Goal: Task Accomplishment & Management: Manage account settings

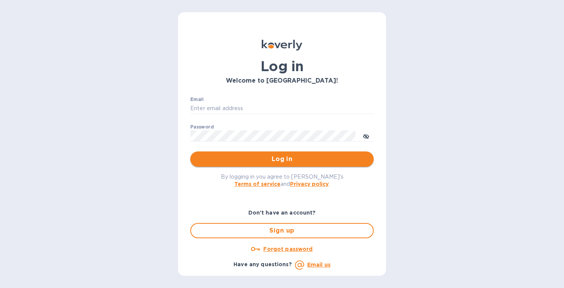
type input "[EMAIL_ADDRESS][DOMAIN_NAME]"
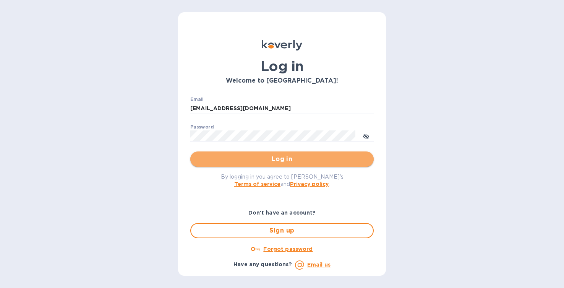
click at [270, 164] on span "Log in" at bounding box center [281, 158] width 171 height 9
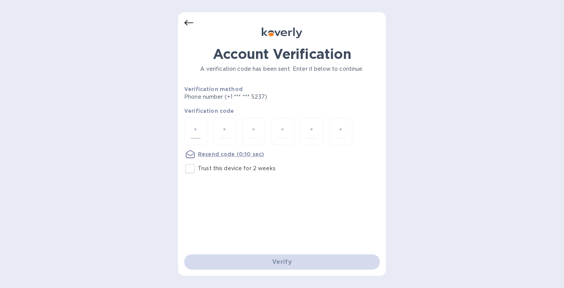
click at [200, 130] on input "number" at bounding box center [196, 131] width 10 height 14
type input "5"
type input "7"
type input "9"
type input "8"
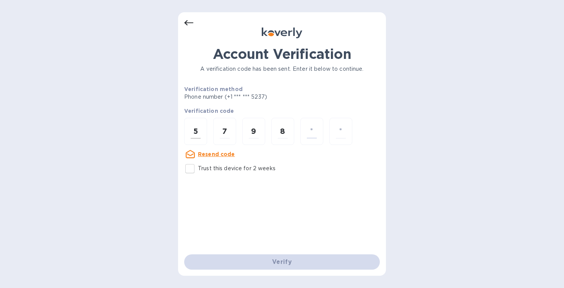
type input "9"
type input "5"
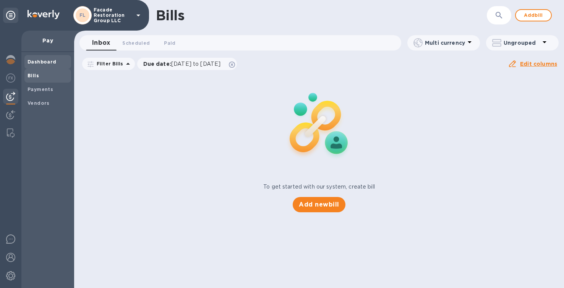
click at [43, 62] on b "Dashboard" at bounding box center [42, 62] width 29 height 6
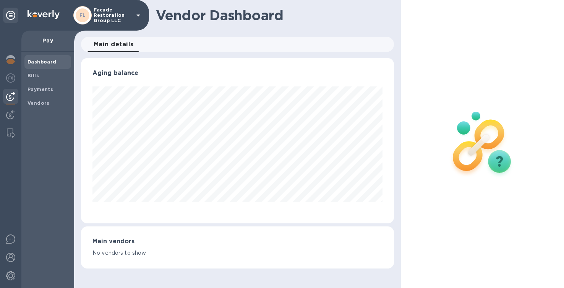
scroll to position [165, 313]
click at [38, 87] on b "Payments" at bounding box center [41, 89] width 26 height 6
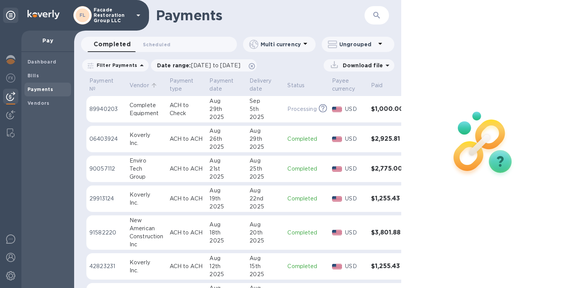
click at [131, 87] on p "Vendor" at bounding box center [139, 85] width 19 height 8
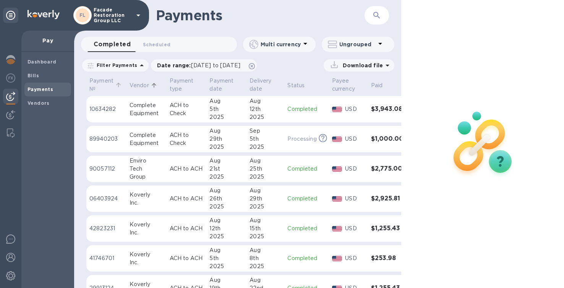
click at [98, 84] on p "Payment №" at bounding box center [101, 85] width 24 height 16
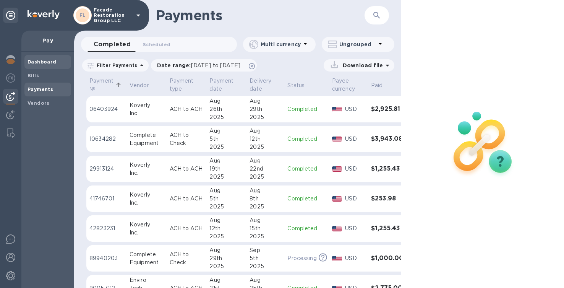
click at [35, 62] on b "Dashboard" at bounding box center [42, 62] width 29 height 6
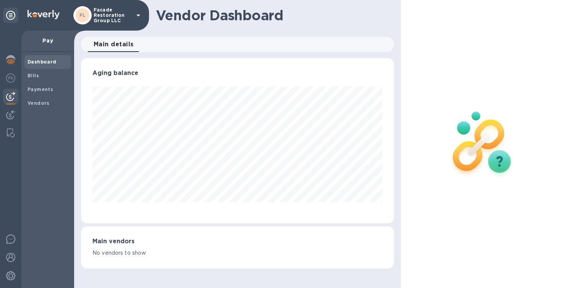
scroll to position [165, 313]
click at [41, 109] on div "Vendors" at bounding box center [47, 103] width 47 height 14
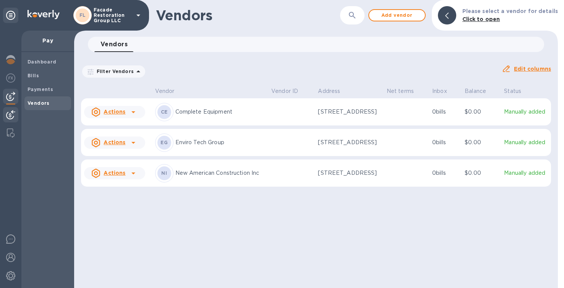
click at [13, 114] on img at bounding box center [10, 114] width 9 height 9
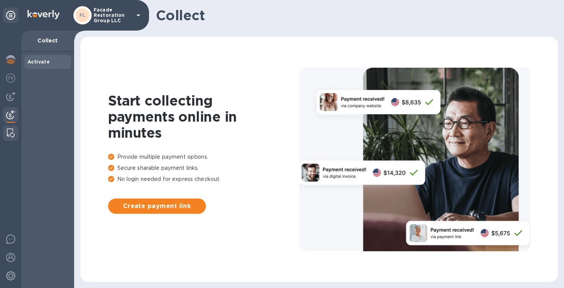
click at [7, 130] on img at bounding box center [11, 132] width 8 height 9
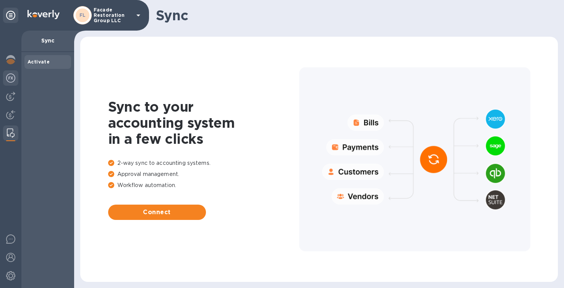
click at [11, 79] on img at bounding box center [10, 77] width 9 height 9
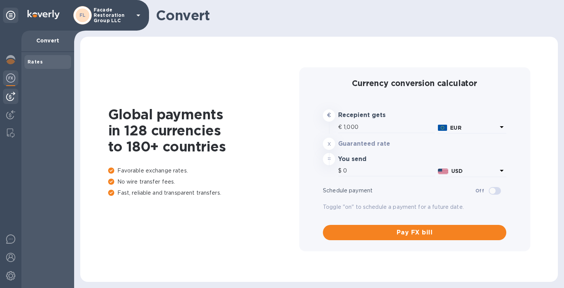
click at [13, 99] on img at bounding box center [10, 96] width 9 height 9
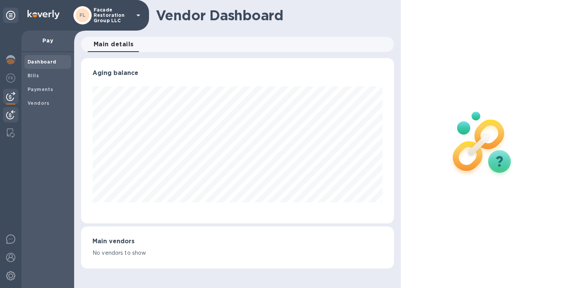
scroll to position [165, 313]
click at [11, 121] on div at bounding box center [10, 115] width 15 height 17
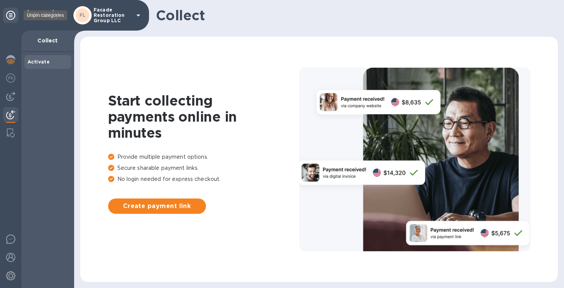
click at [16, 18] on div at bounding box center [10, 15] width 15 height 15
click at [13, 11] on icon at bounding box center [10, 15] width 9 height 9
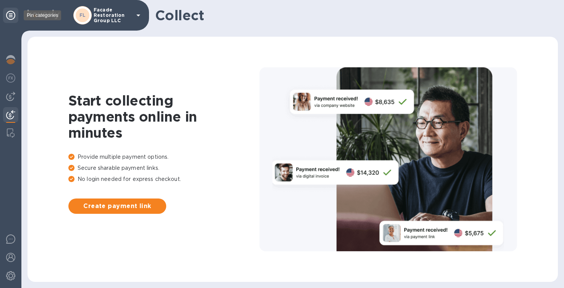
click at [11, 14] on icon at bounding box center [10, 15] width 9 height 9
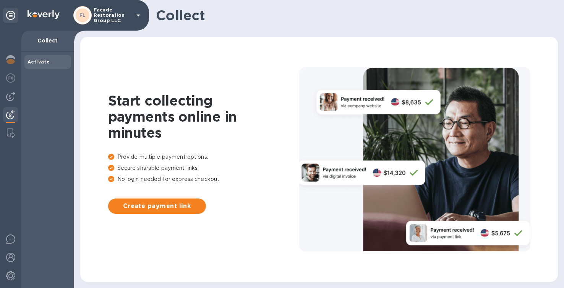
click at [45, 36] on div "Collect" at bounding box center [47, 41] width 53 height 21
click at [39, 66] on div "Activate" at bounding box center [47, 62] width 47 height 14
click at [11, 60] on img at bounding box center [10, 59] width 9 height 9
